Goal: Register for event/course

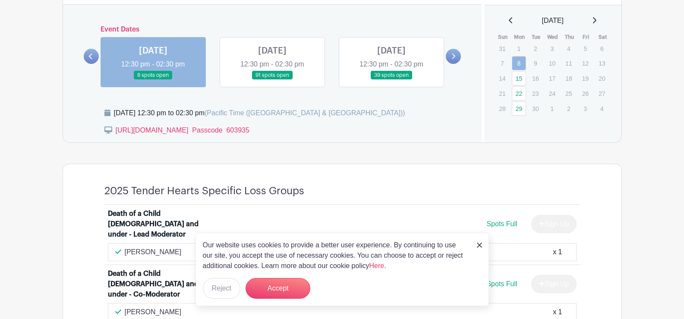
scroll to position [494, 0]
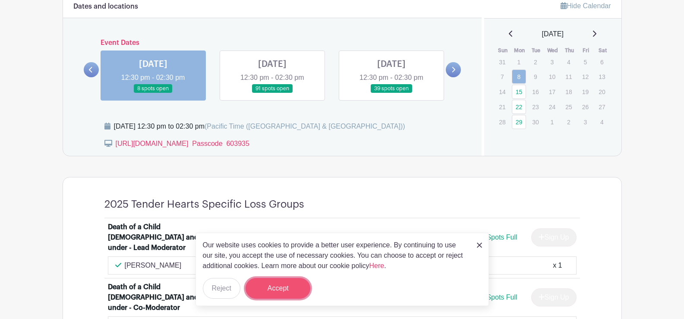
click at [265, 290] on button "Accept" at bounding box center [278, 288] width 65 height 21
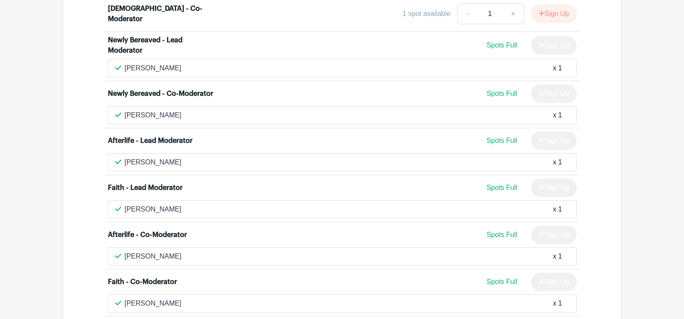
scroll to position [2875, 0]
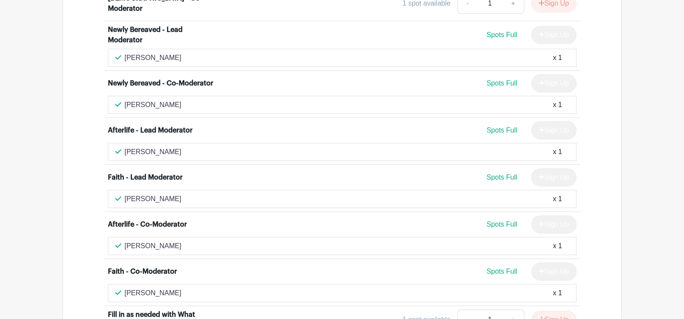
click at [292, 241] on div "[PERSON_NAME] x 1" at bounding box center [342, 246] width 454 height 10
click at [560, 215] on div "Sign Up" at bounding box center [550, 224] width 52 height 18
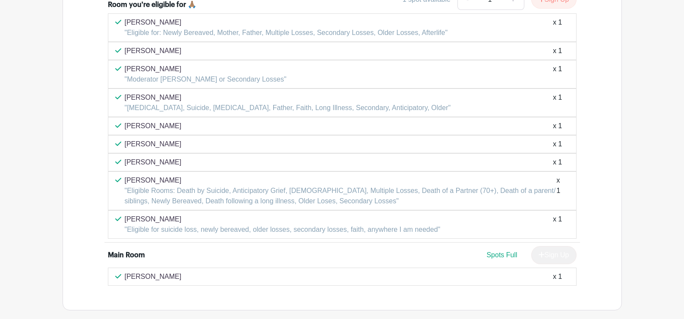
scroll to position [3170, 0]
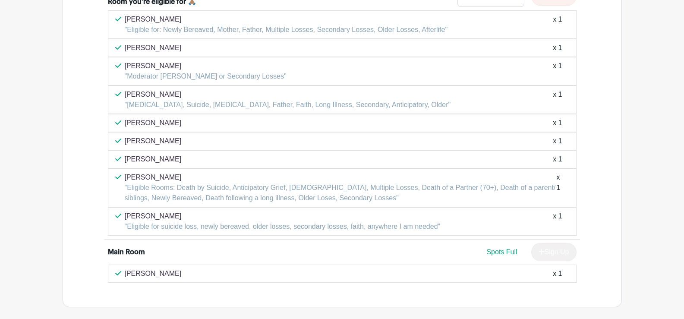
scroll to position [3241, 0]
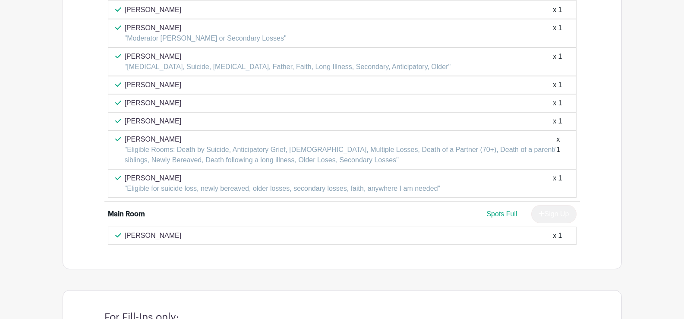
drag, startPoint x: 136, startPoint y: 306, endPoint x: 98, endPoint y: 315, distance: 39.9
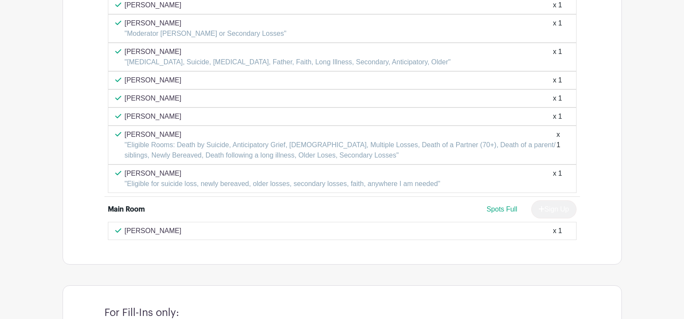
type input "Afterlife-Faith-Moderator [PERSON_NAME]"
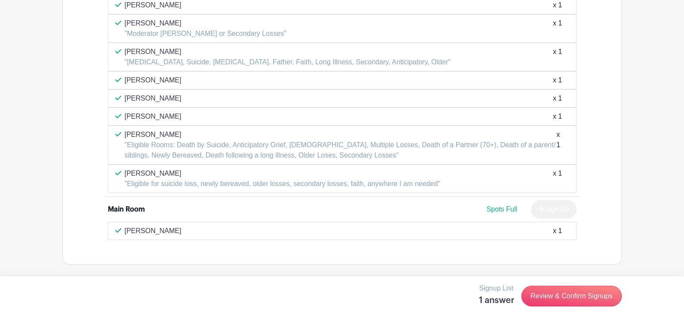
click at [588, 299] on link "Review & Confirm Signups" at bounding box center [571, 296] width 100 height 21
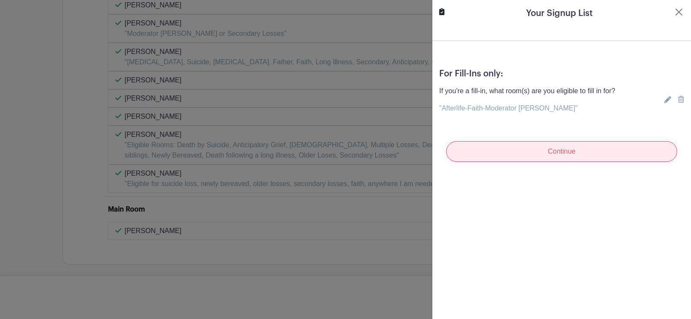
click at [593, 157] on input "Continue" at bounding box center [561, 151] width 231 height 21
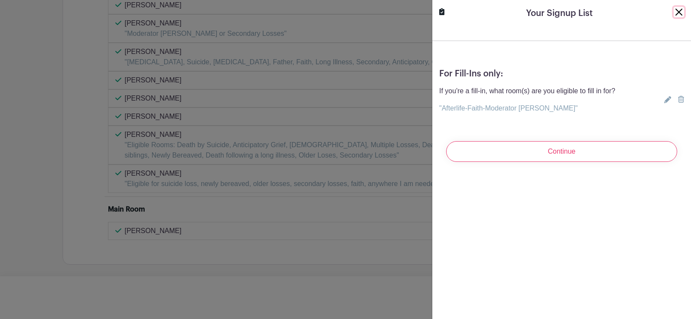
drag, startPoint x: 593, startPoint y: 157, endPoint x: 675, endPoint y: 13, distance: 165.7
click at [675, 13] on button "Close" at bounding box center [678, 12] width 10 height 10
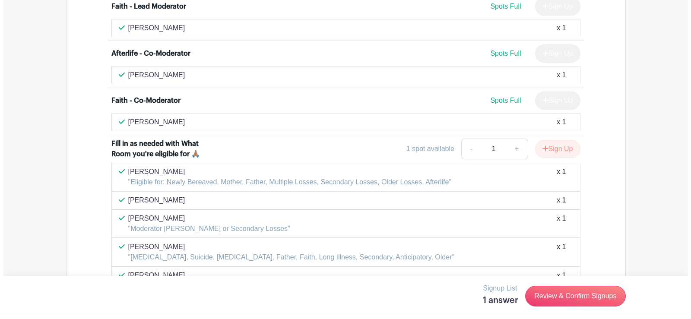
scroll to position [3040, 0]
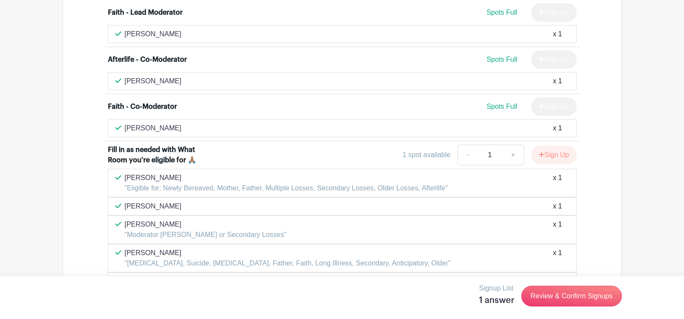
click at [151, 219] on p "[PERSON_NAME]" at bounding box center [206, 224] width 162 height 10
click at [557, 295] on link "Review & Confirm Signups" at bounding box center [571, 296] width 100 height 21
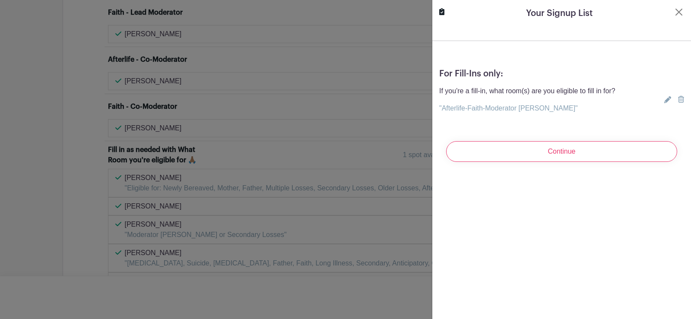
click at [542, 144] on input "Continue" at bounding box center [561, 151] width 231 height 21
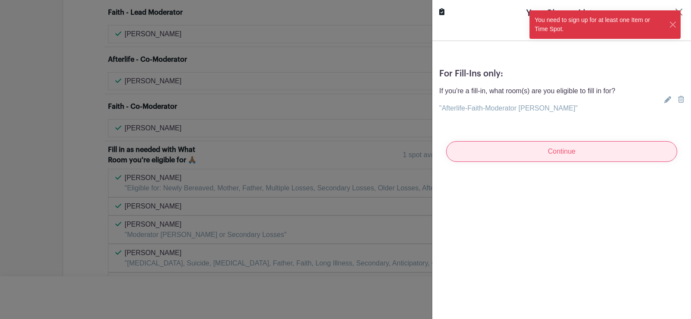
click at [543, 152] on input "Continue" at bounding box center [561, 151] width 231 height 21
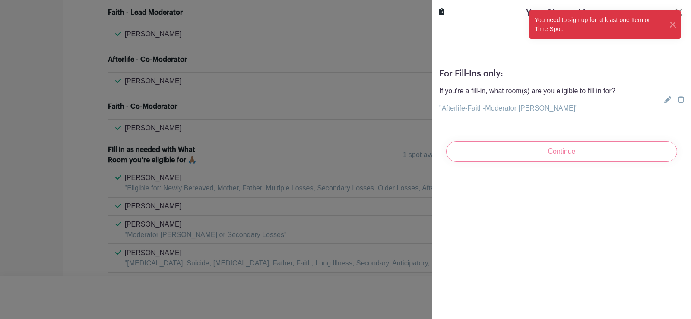
click at [543, 160] on div "Continue" at bounding box center [561, 151] width 245 height 35
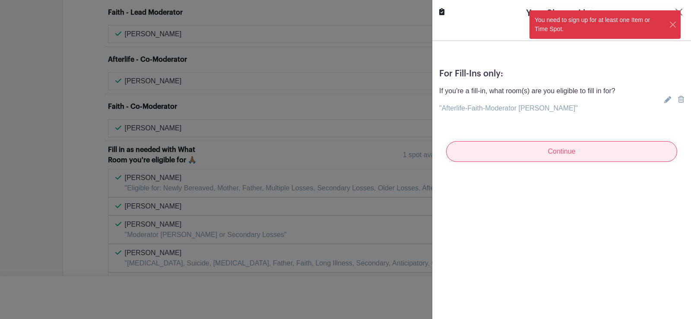
click at [541, 151] on input "Continue" at bounding box center [561, 151] width 231 height 21
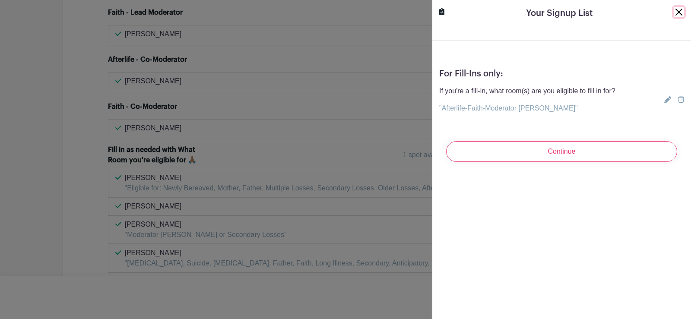
click at [675, 10] on button "Close" at bounding box center [678, 12] width 10 height 10
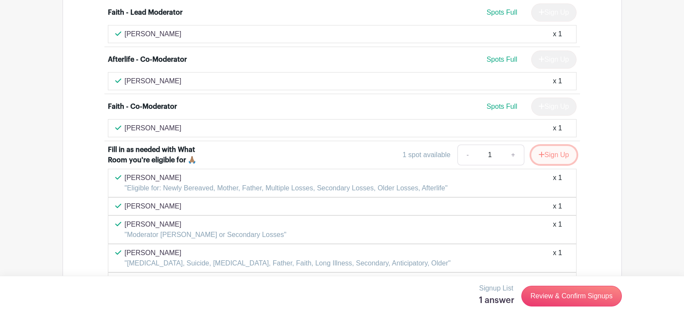
click at [552, 146] on button "Sign Up" at bounding box center [553, 155] width 45 height 18
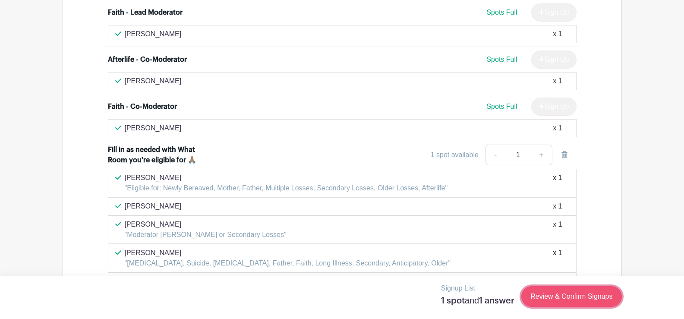
drag, startPoint x: 307, startPoint y: 227, endPoint x: 573, endPoint y: 300, distance: 276.3
click at [573, 301] on link "Review & Confirm Signups" at bounding box center [571, 296] width 100 height 21
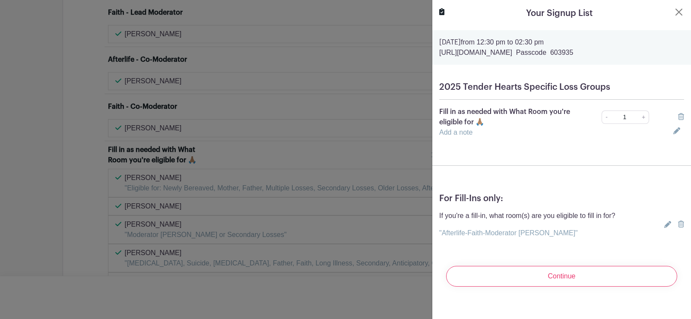
drag, startPoint x: 541, startPoint y: 225, endPoint x: 539, endPoint y: 233, distance: 7.6
click at [539, 233] on div "If you're a fill-in, what room(s) are you eligible to fill in for? "Afterlife-F…" at bounding box center [527, 225] width 176 height 28
click at [678, 223] on icon at bounding box center [681, 224] width 6 height 7
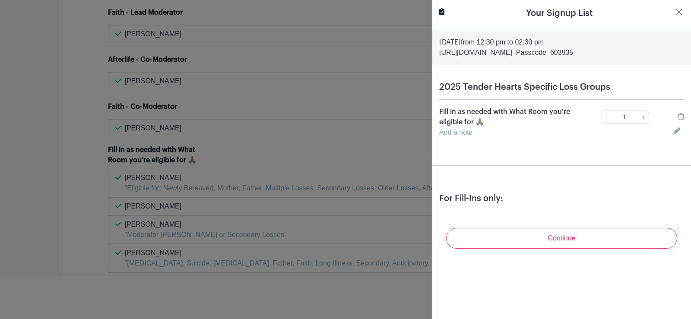
drag, startPoint x: 463, startPoint y: 134, endPoint x: 459, endPoint y: 133, distance: 4.5
drag, startPoint x: 459, startPoint y: 133, endPoint x: 641, endPoint y: 116, distance: 182.5
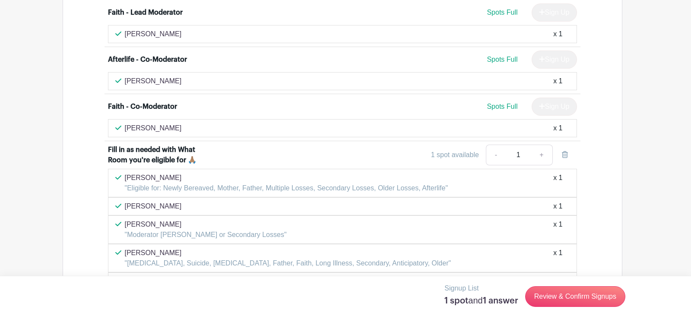
drag, startPoint x: 641, startPoint y: 116, endPoint x: 270, endPoint y: 105, distance: 371.0
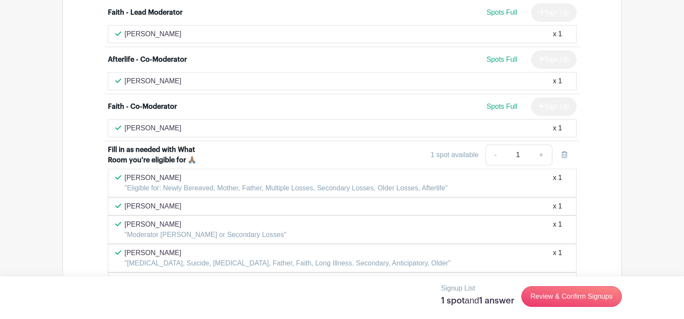
click at [556, 219] on div "x 1" at bounding box center [557, 229] width 9 height 21
click at [227, 230] on p ""Moderator [PERSON_NAME] or Secondary Losses"" at bounding box center [206, 235] width 162 height 10
click at [189, 230] on p ""Moderator [PERSON_NAME] or Secondary Losses"" at bounding box center [206, 235] width 162 height 10
click at [545, 296] on link "Review & Confirm Signups" at bounding box center [571, 296] width 100 height 21
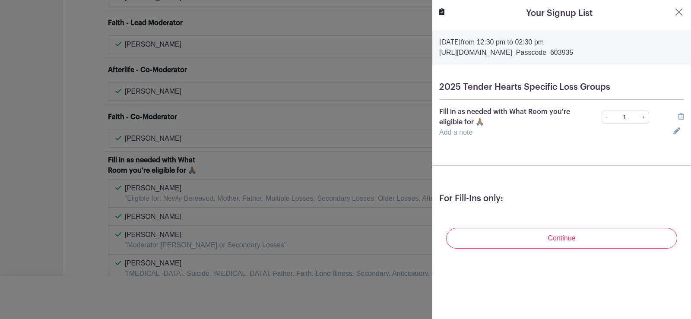
scroll to position [3051, 0]
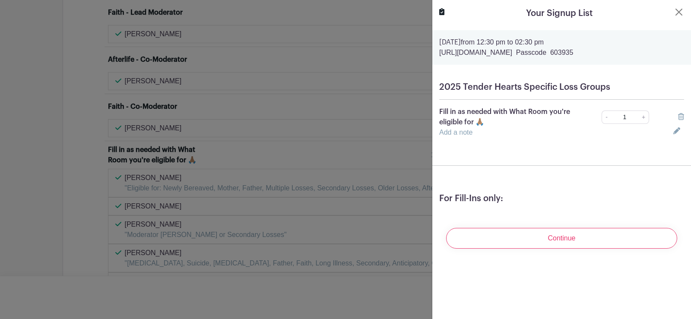
click at [613, 124] on div "Fill in as needed with What Room you're eligible for 🙏🏽 - 1 +" at bounding box center [561, 117] width 255 height 21
click at [673, 129] on icon at bounding box center [676, 130] width 7 height 7
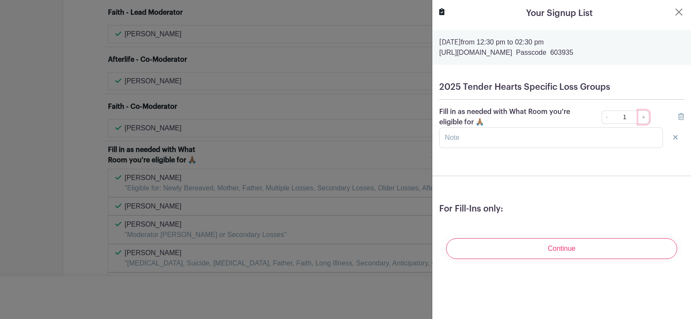
click at [639, 117] on link "+" at bounding box center [643, 117] width 11 height 13
click at [642, 118] on link "+" at bounding box center [643, 117] width 11 height 13
click at [638, 118] on link "+" at bounding box center [643, 117] width 11 height 13
click at [464, 138] on input "text" at bounding box center [551, 137] width 224 height 21
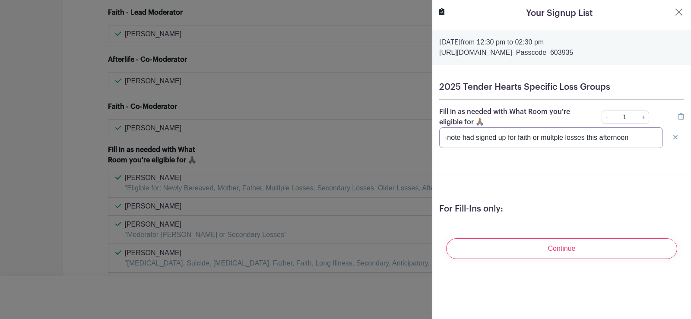
click at [461, 136] on input "-note had signed up for faith or multple losses this afternoon" at bounding box center [551, 137] width 224 height 21
type input "-note----- had signed up for faith or multple losses this afternoon"
click at [446, 238] on input "Continue" at bounding box center [561, 248] width 231 height 21
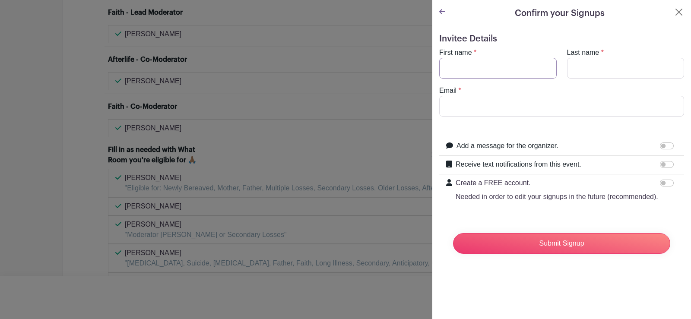
click at [549, 70] on input "First name" at bounding box center [497, 68] width 117 height 21
type input "[PERSON_NAME]"
click at [618, 66] on input "Last name" at bounding box center [625, 68] width 117 height 21
type input "Loquerigo"
click at [629, 102] on input "Email" at bounding box center [561, 106] width 245 height 21
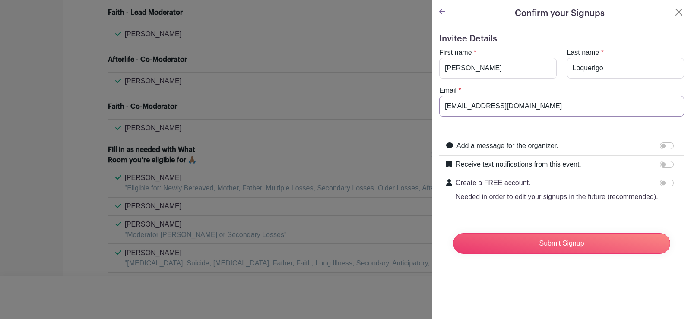
type input "[EMAIL_ADDRESS][DOMAIN_NAME]"
click at [665, 146] on input "Add a message for the organizer." at bounding box center [667, 145] width 14 height 7
checkbox input "true"
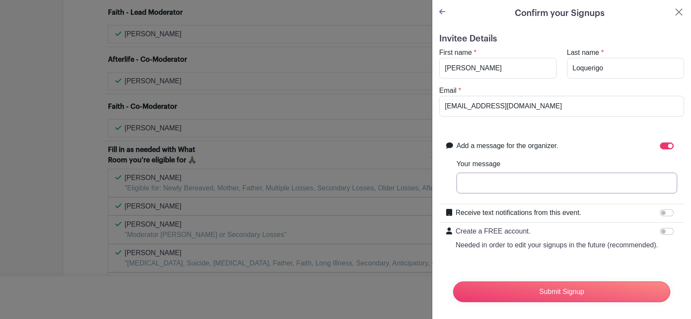
click at [645, 184] on input "Your message" at bounding box center [566, 183] width 221 height 21
type input "Hello Had signed up for Faith or multple losses can also do afterlife"
click at [664, 212] on input "Receive text notifications from this event." at bounding box center [667, 212] width 14 height 7
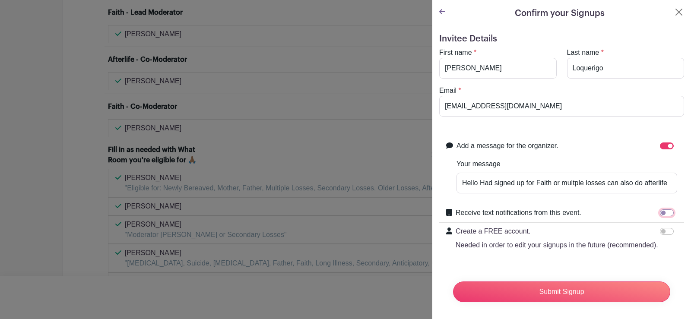
checkbox input "true"
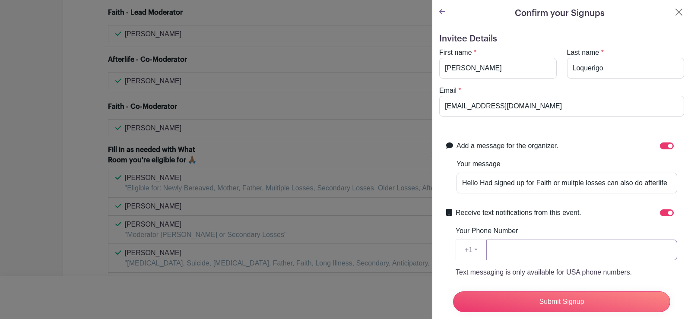
click at [649, 254] on input "Your Phone Number" at bounding box center [581, 250] width 191 height 21
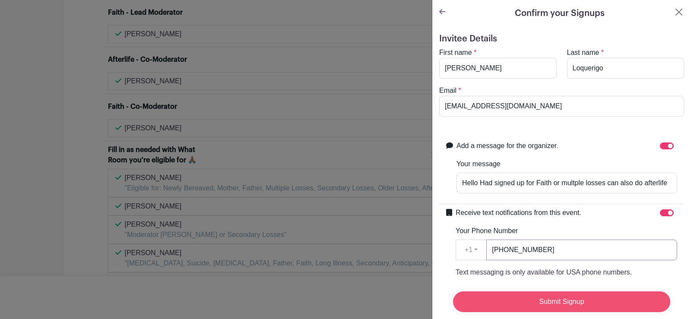
type input "[PHONE_NUMBER]"
click at [658, 291] on input "Submit Signup" at bounding box center [561, 301] width 217 height 21
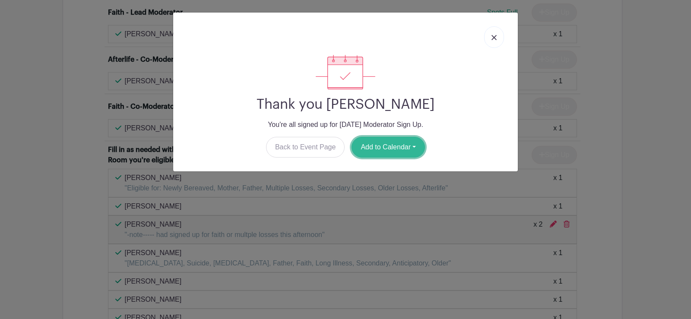
click at [382, 144] on button "Add to Calendar" at bounding box center [387, 147] width 73 height 21
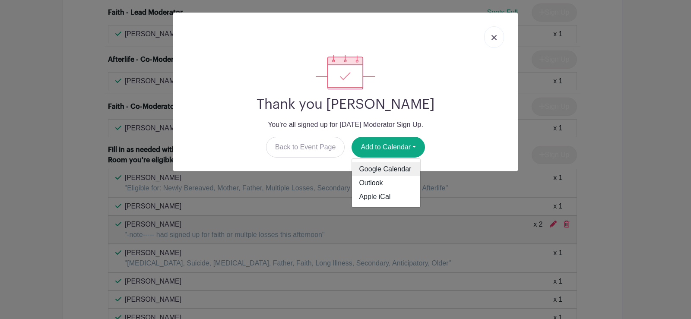
click at [393, 167] on link "Google Calendar" at bounding box center [386, 169] width 68 height 14
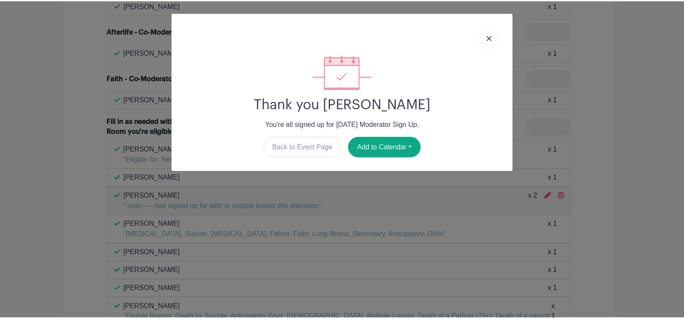
scroll to position [3040, 0]
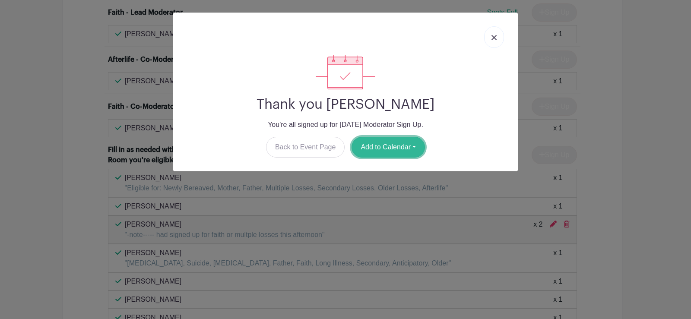
click at [367, 148] on button "Add to Calendar" at bounding box center [387, 147] width 73 height 21
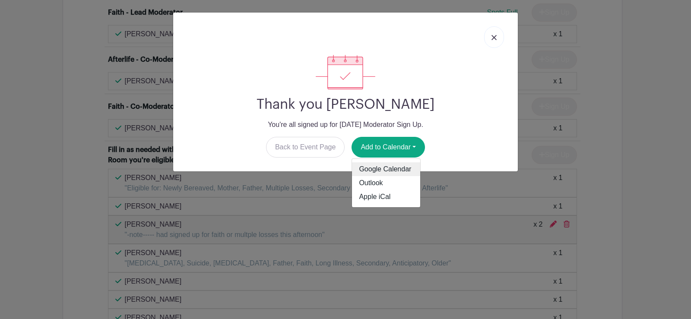
click at [368, 167] on link "Google Calendar" at bounding box center [386, 169] width 68 height 14
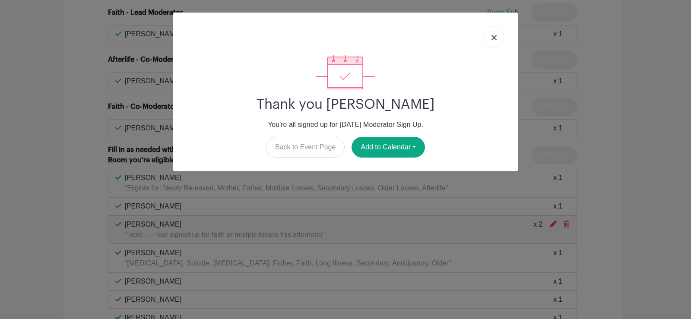
click at [495, 38] on img at bounding box center [493, 37] width 5 height 5
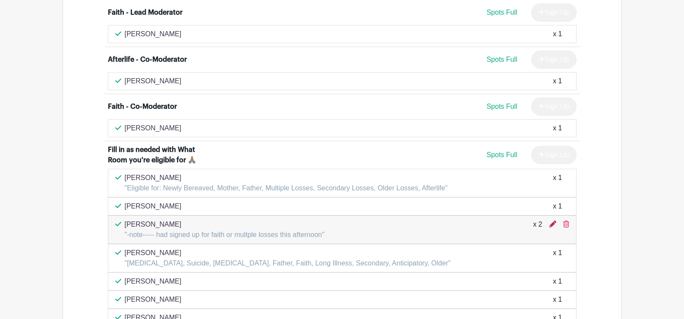
click at [552, 221] on icon at bounding box center [553, 224] width 7 height 7
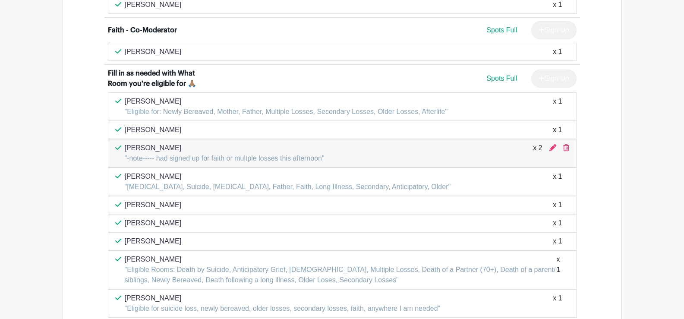
scroll to position [3254, 0]
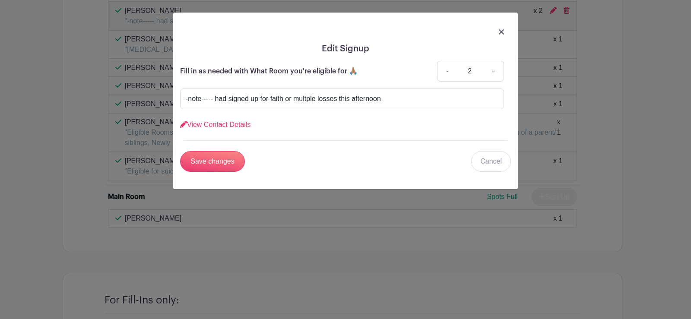
drag, startPoint x: 690, startPoint y: 278, endPoint x: 690, endPoint y: 307, distance: 29.4
click at [225, 159] on input "Save changes" at bounding box center [212, 161] width 65 height 21
